Goal: Task Accomplishment & Management: Use online tool/utility

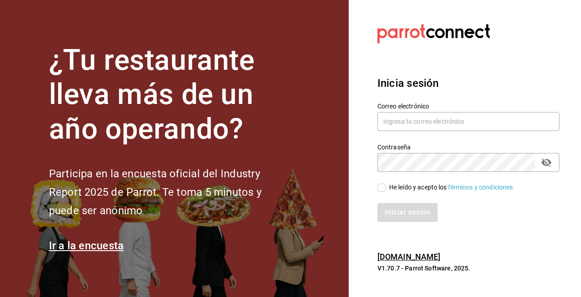
click at [405, 119] on input "text" at bounding box center [469, 121] width 182 height 19
type input "[EMAIL_ADDRESS][DOMAIN_NAME]"
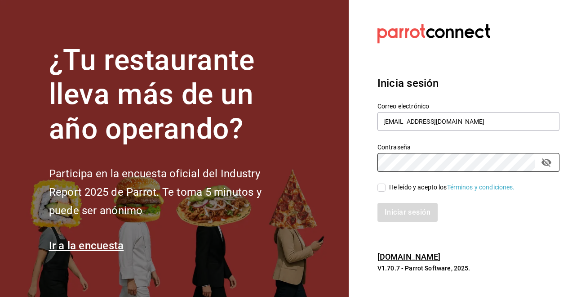
click at [384, 187] on input "He leído y acepto los Términos y condiciones." at bounding box center [382, 187] width 8 height 8
checkbox input "true"
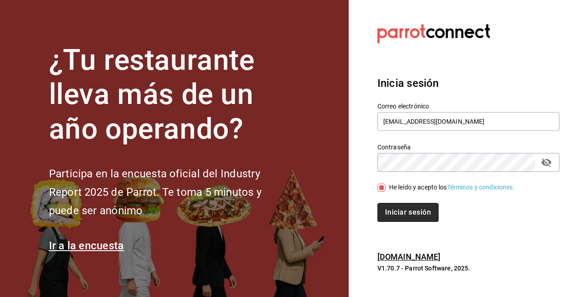
click at [400, 211] on button "Iniciar sesión" at bounding box center [408, 212] width 61 height 19
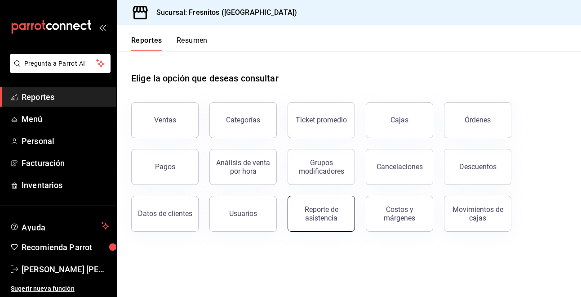
click at [334, 220] on div "Reporte de asistencia" at bounding box center [322, 213] width 56 height 17
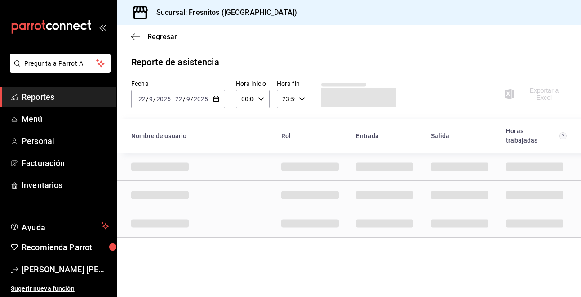
click at [218, 101] on icon "button" at bounding box center [216, 99] width 6 height 6
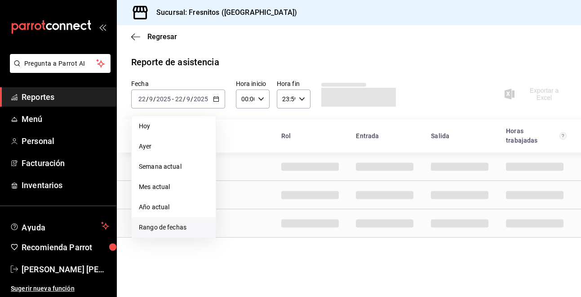
click at [187, 230] on span "Rango de fechas" at bounding box center [174, 226] width 70 height 9
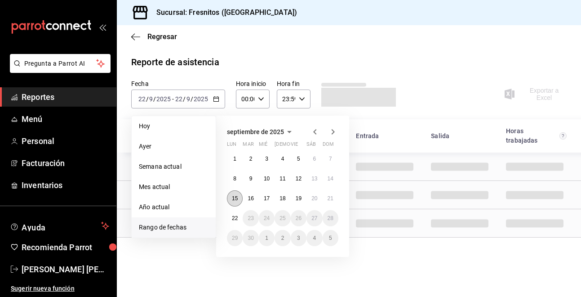
click at [236, 201] on abbr "15" at bounding box center [235, 198] width 6 height 6
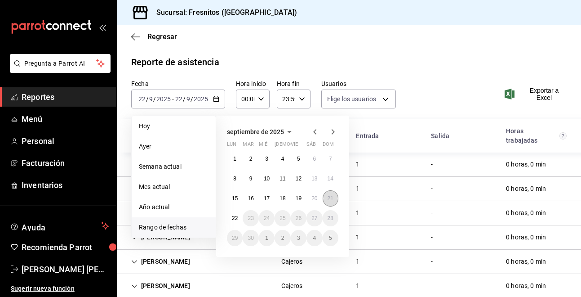
type input "abd8f7ad-022e-4708-9c73-6478ce942983,f5b0584e-410d-4ce4-92c0-fee07d9fc9b8,d35ff…"
drag, startPoint x: 330, startPoint y: 198, endPoint x: 228, endPoint y: 200, distance: 102.0
click at [229, 200] on div "1 2 3 4 5 6 7 8 9 10 11 12 13 14 15 16 17 18 19 20 21 22 23 24 25 26 27 28 29 3…" at bounding box center [282, 198] width 111 height 95
click at [236, 199] on abbr "15" at bounding box center [235, 198] width 6 height 6
drag, startPoint x: 236, startPoint y: 199, endPoint x: 329, endPoint y: 197, distance: 93.5
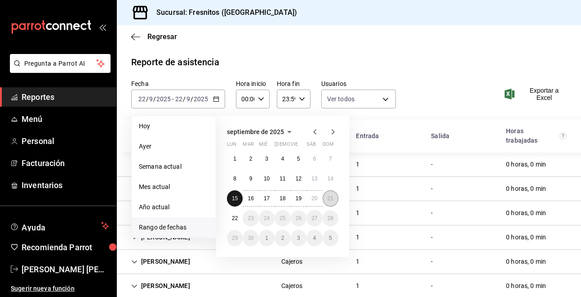
click at [329, 197] on div "1 2 3 4 5 6 7 8 9 10 11 12 13 14 15 16 17 18 19 20 21 22 23 24 25 26 27 28 29 3…" at bounding box center [282, 198] width 111 height 95
click at [329, 197] on abbr "21" at bounding box center [331, 198] width 6 height 6
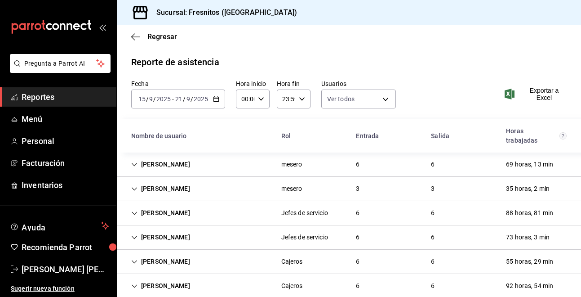
click at [547, 91] on span "Exportar a Excel" at bounding box center [537, 94] width 60 height 14
